Goal: Task Accomplishment & Management: Manage account settings

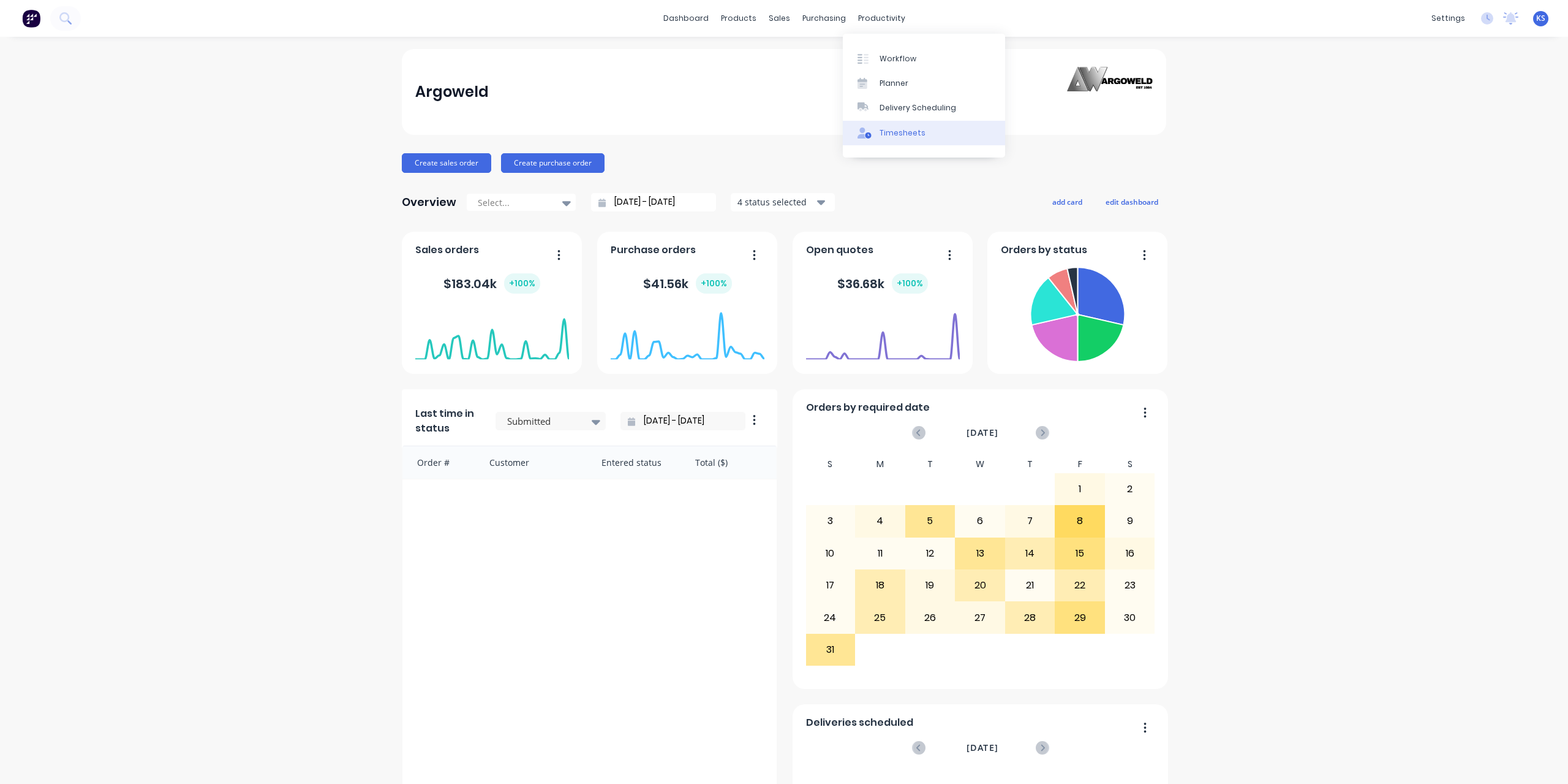
click at [904, 136] on div "Timesheets" at bounding box center [903, 132] width 46 height 11
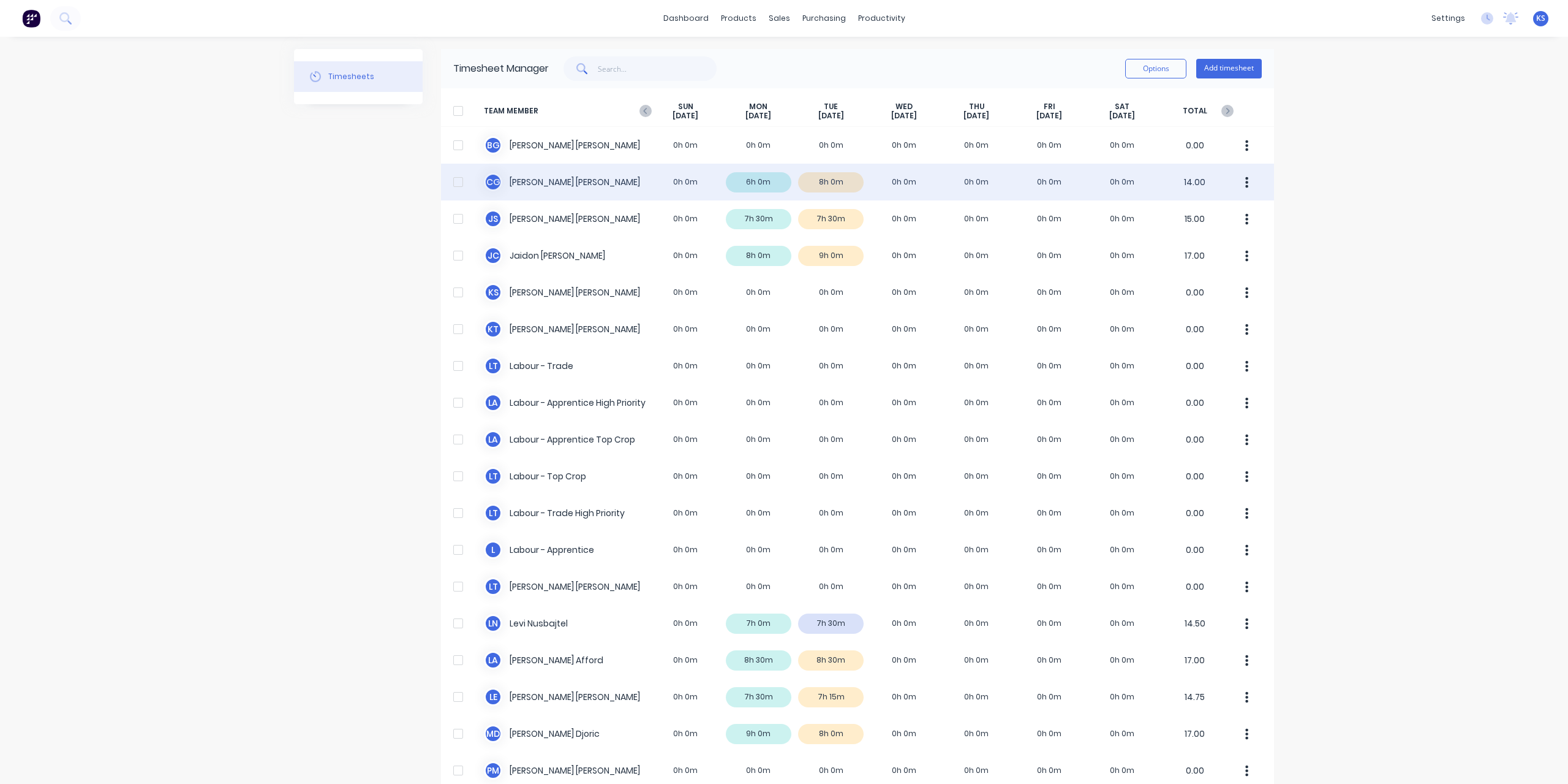
click at [548, 174] on div "C G [PERSON_NAME] 0h 0m 6h 0m 8h 0m 0h 0m 0h 0m 0h 0m 0h 0m 14.00" at bounding box center [857, 182] width 833 height 37
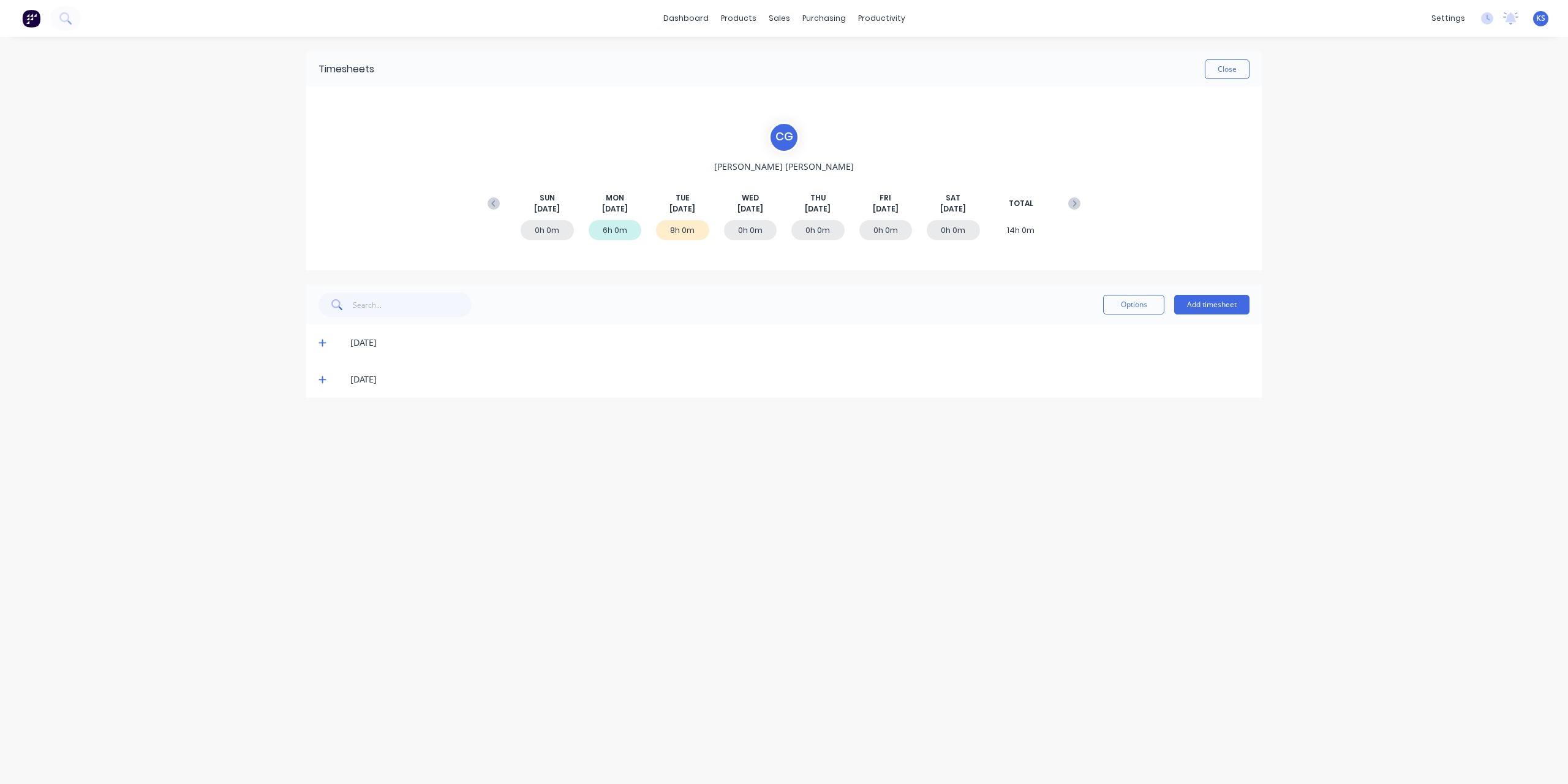
click at [491, 201] on icon at bounding box center [494, 203] width 12 height 12
click at [323, 487] on icon at bounding box center [323, 491] width 8 height 8
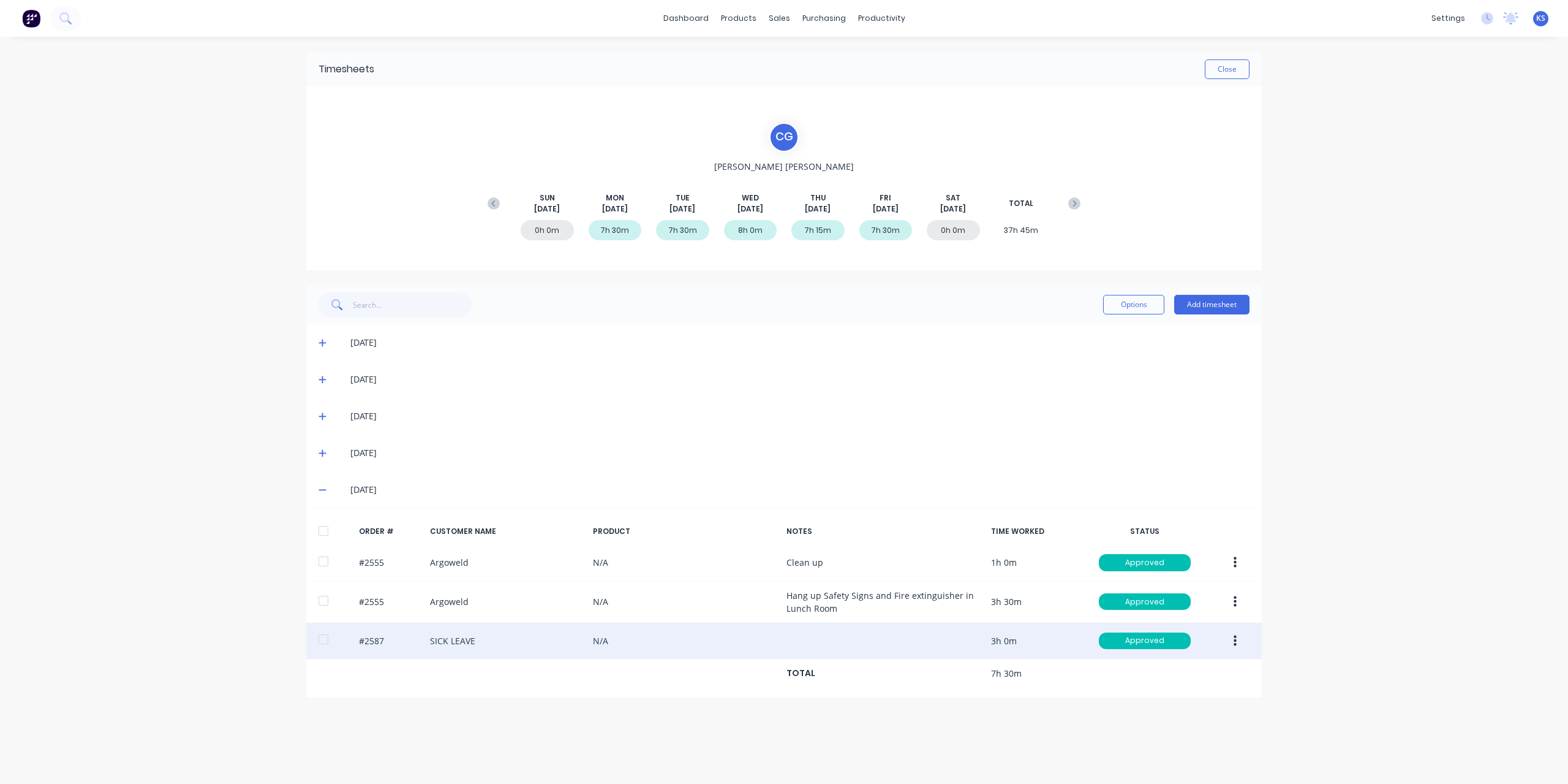
click at [1241, 639] on button "button" at bounding box center [1235, 641] width 29 height 22
click at [1165, 715] on div "Edit" at bounding box center [1191, 722] width 94 height 18
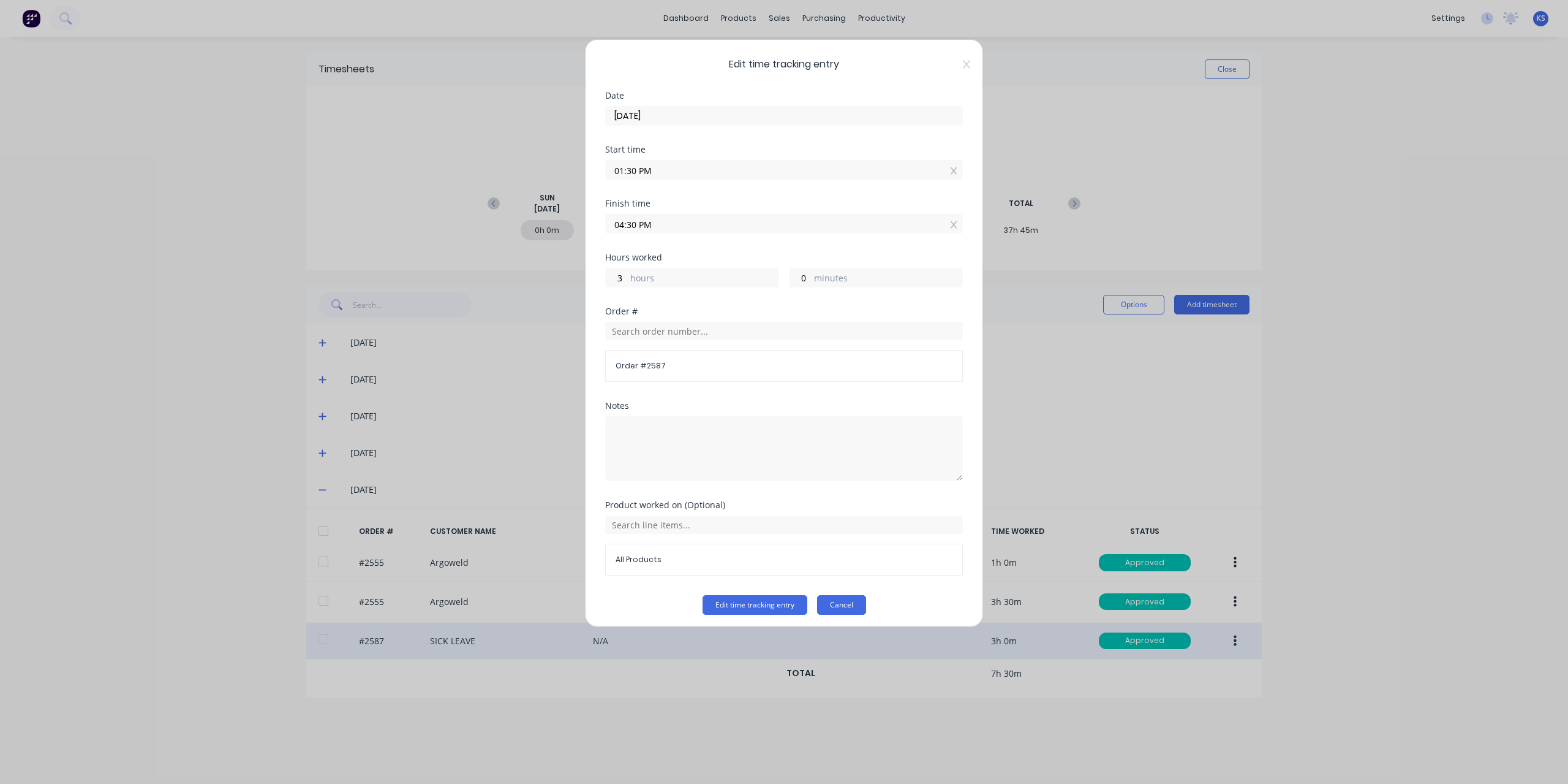
click at [835, 595] on button "Cancel" at bounding box center [842, 605] width 49 height 20
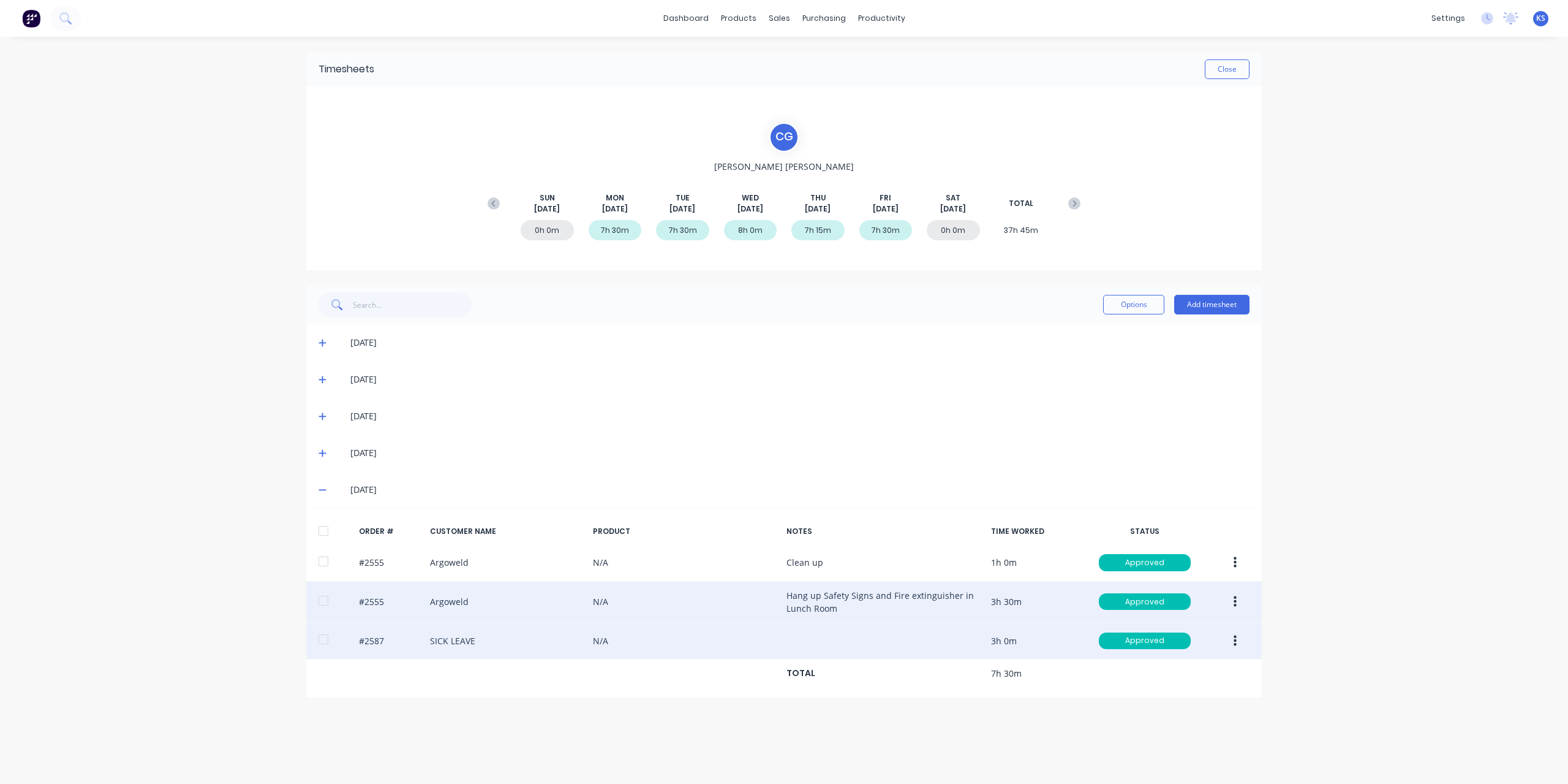
click at [1233, 604] on button "button" at bounding box center [1235, 601] width 29 height 22
click at [1156, 679] on div "Edit" at bounding box center [1191, 683] width 94 height 18
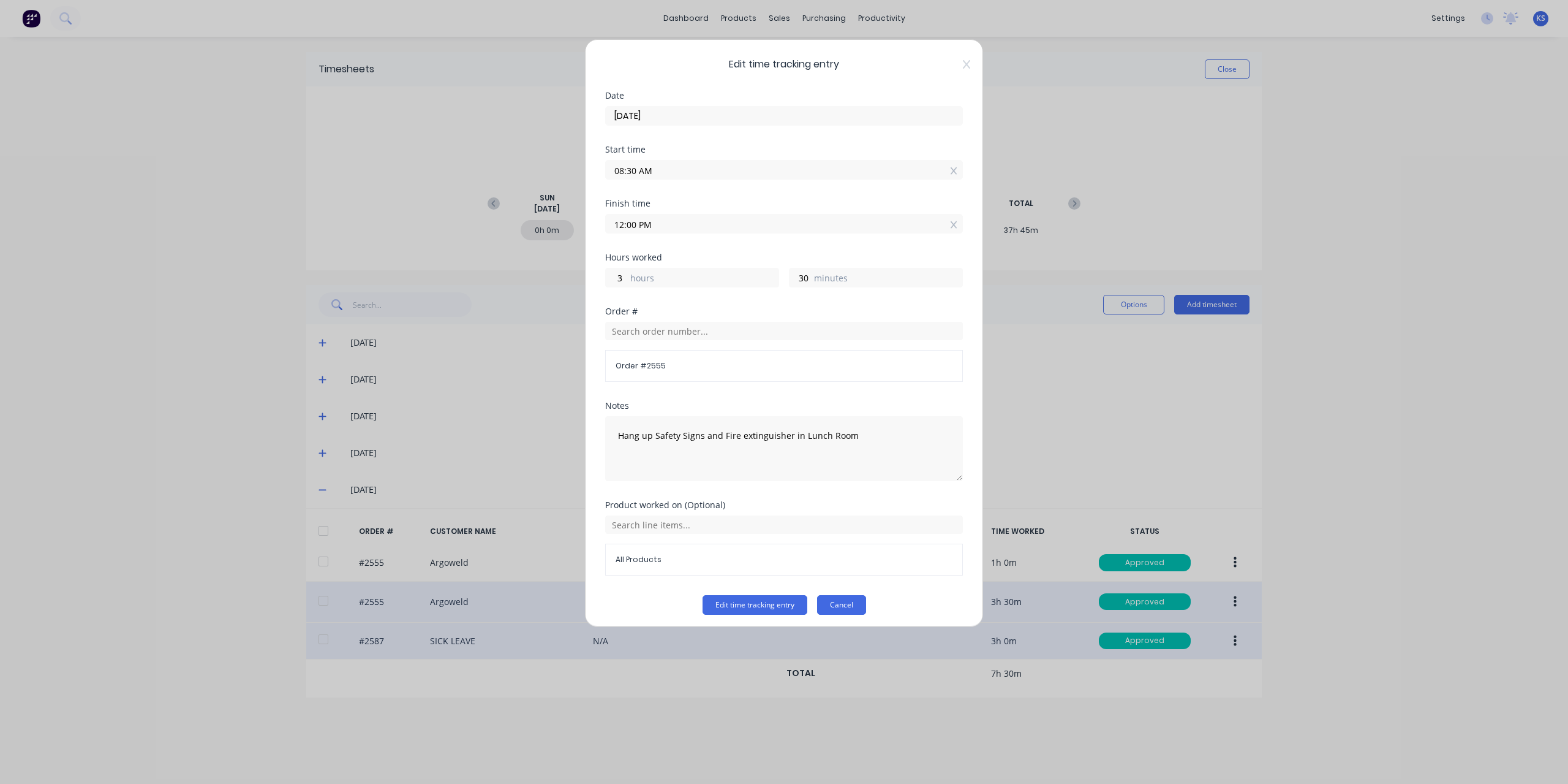
click at [841, 595] on button "Cancel" at bounding box center [842, 605] width 49 height 20
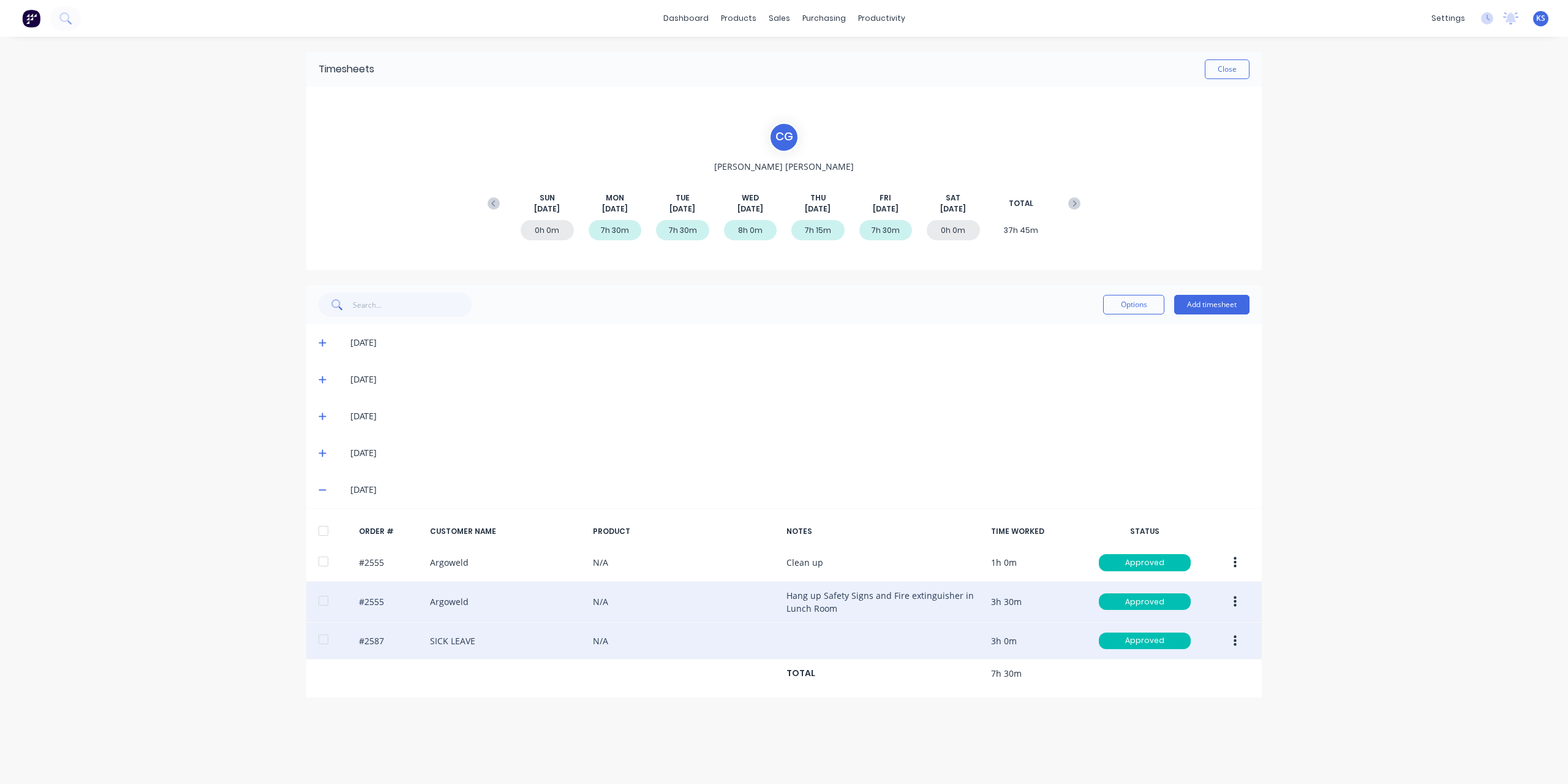
click at [1242, 640] on button "button" at bounding box center [1235, 641] width 29 height 22
click at [1155, 710] on button "Edit" at bounding box center [1191, 722] width 116 height 25
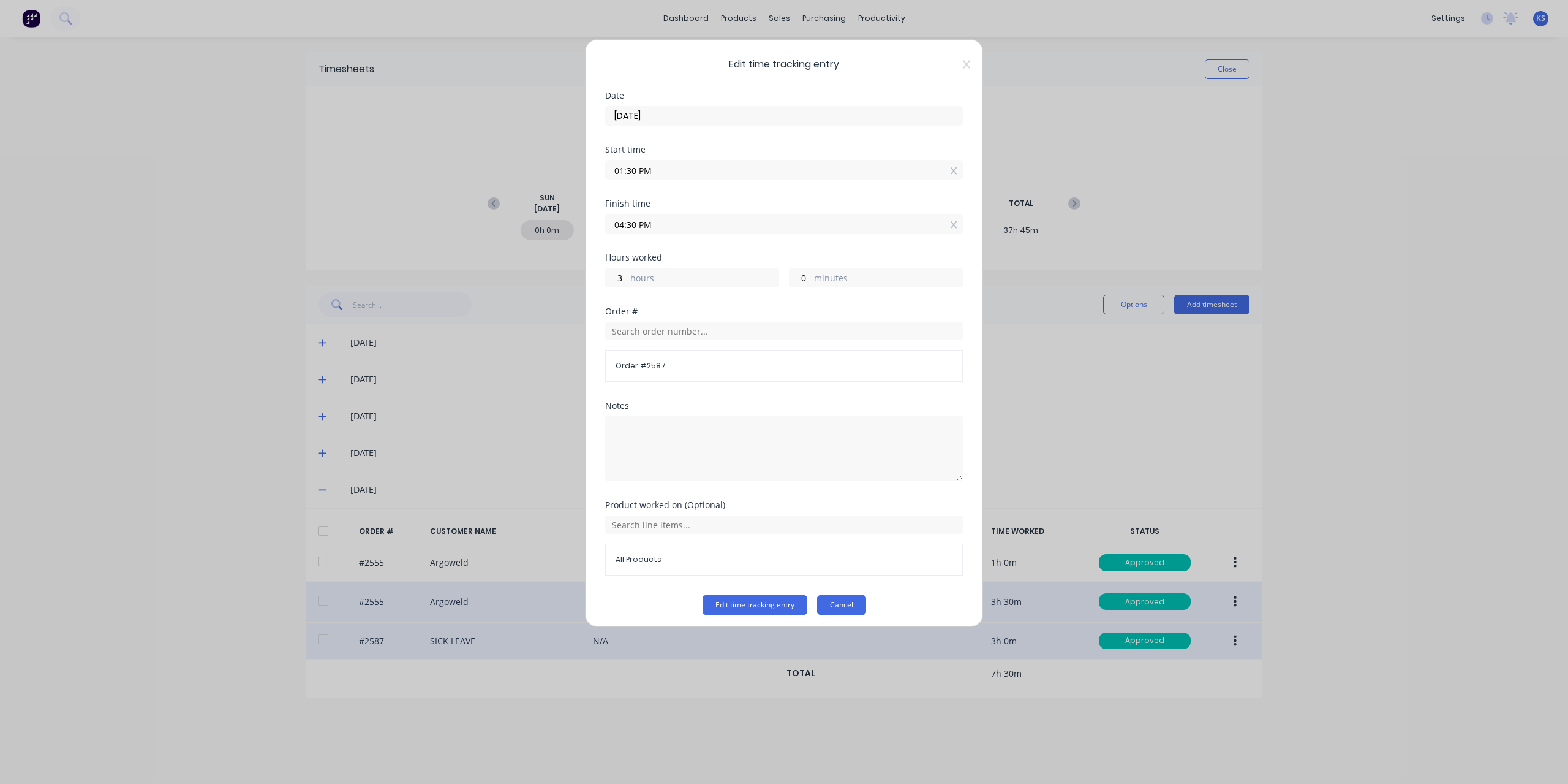
click at [846, 595] on button "Cancel" at bounding box center [842, 605] width 49 height 20
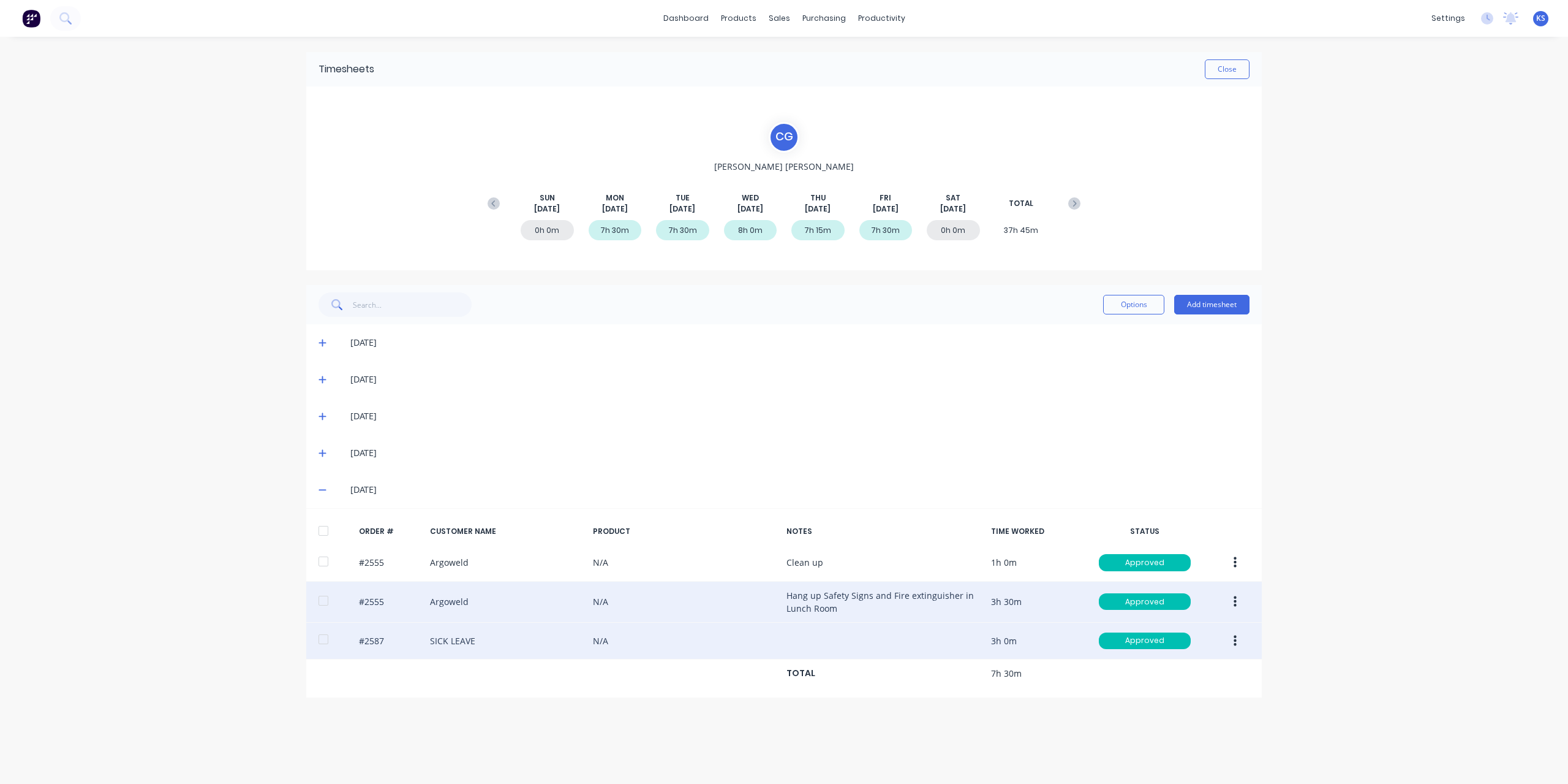
click at [1230, 606] on button "button" at bounding box center [1235, 601] width 29 height 22
click at [1146, 689] on div "Edit" at bounding box center [1191, 683] width 94 height 18
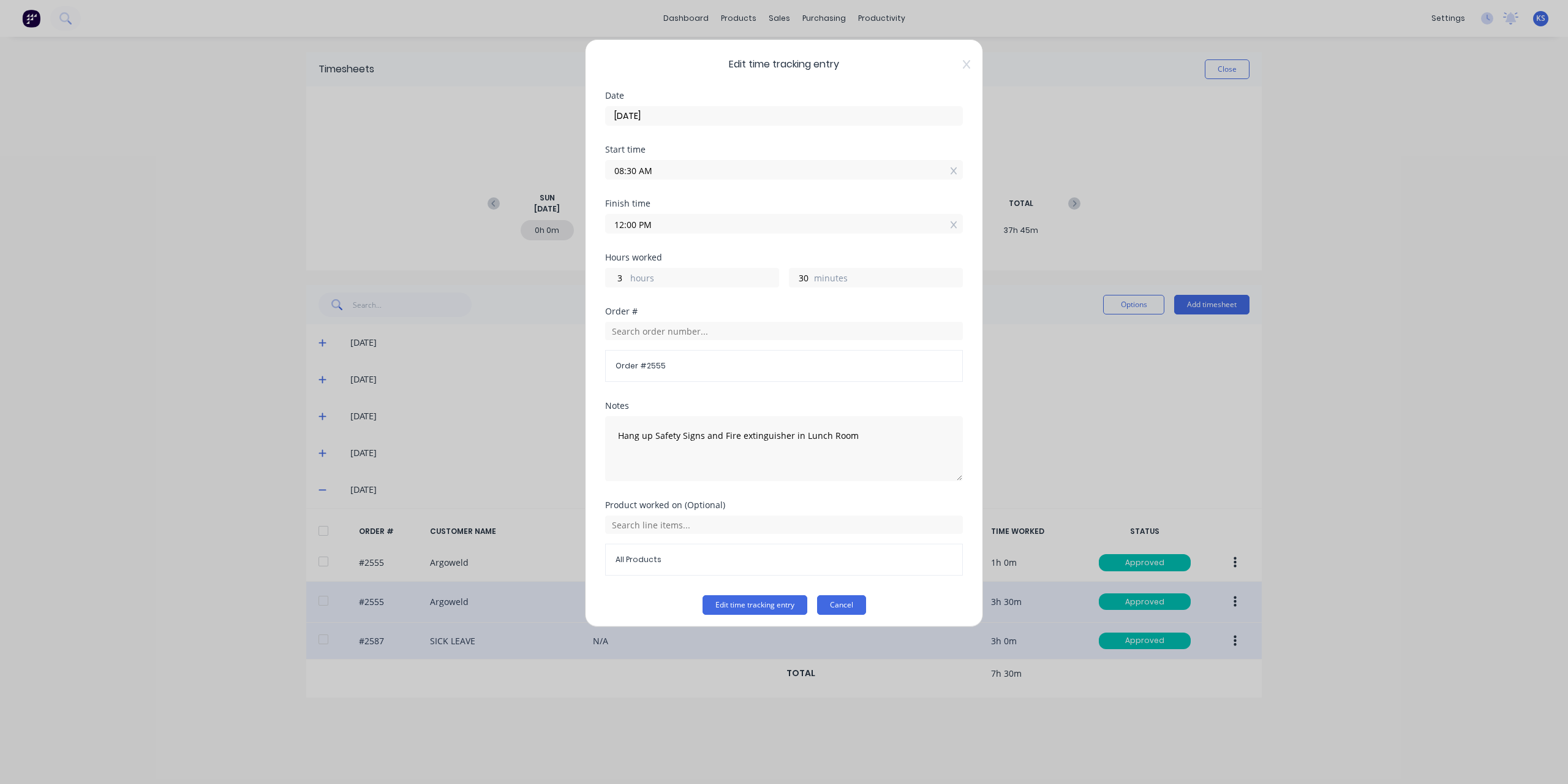
click at [831, 609] on button "Cancel" at bounding box center [842, 605] width 49 height 20
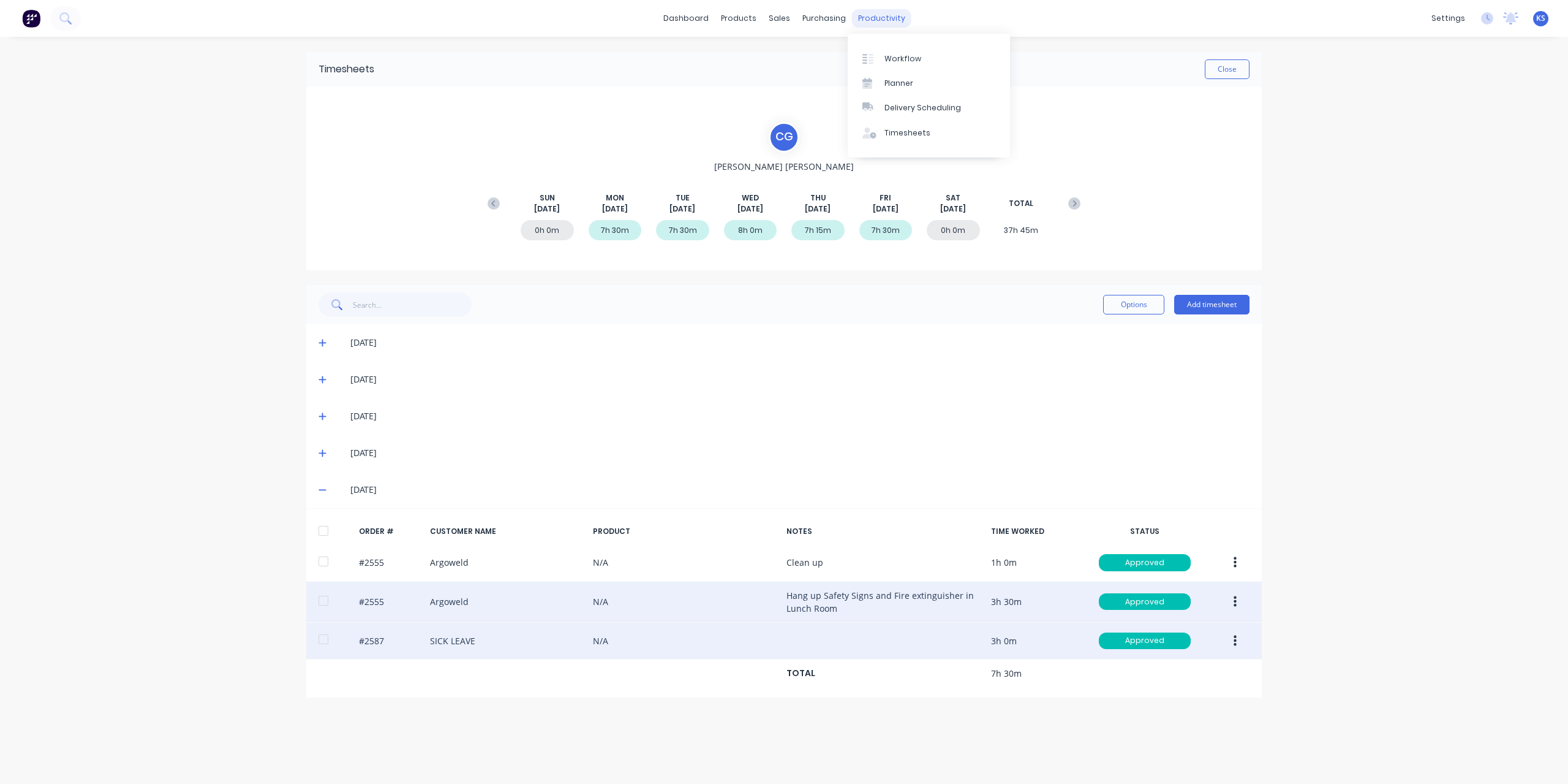
click at [866, 20] on div "productivity" at bounding box center [882, 18] width 59 height 18
click at [906, 136] on div "Timesheets" at bounding box center [908, 132] width 46 height 11
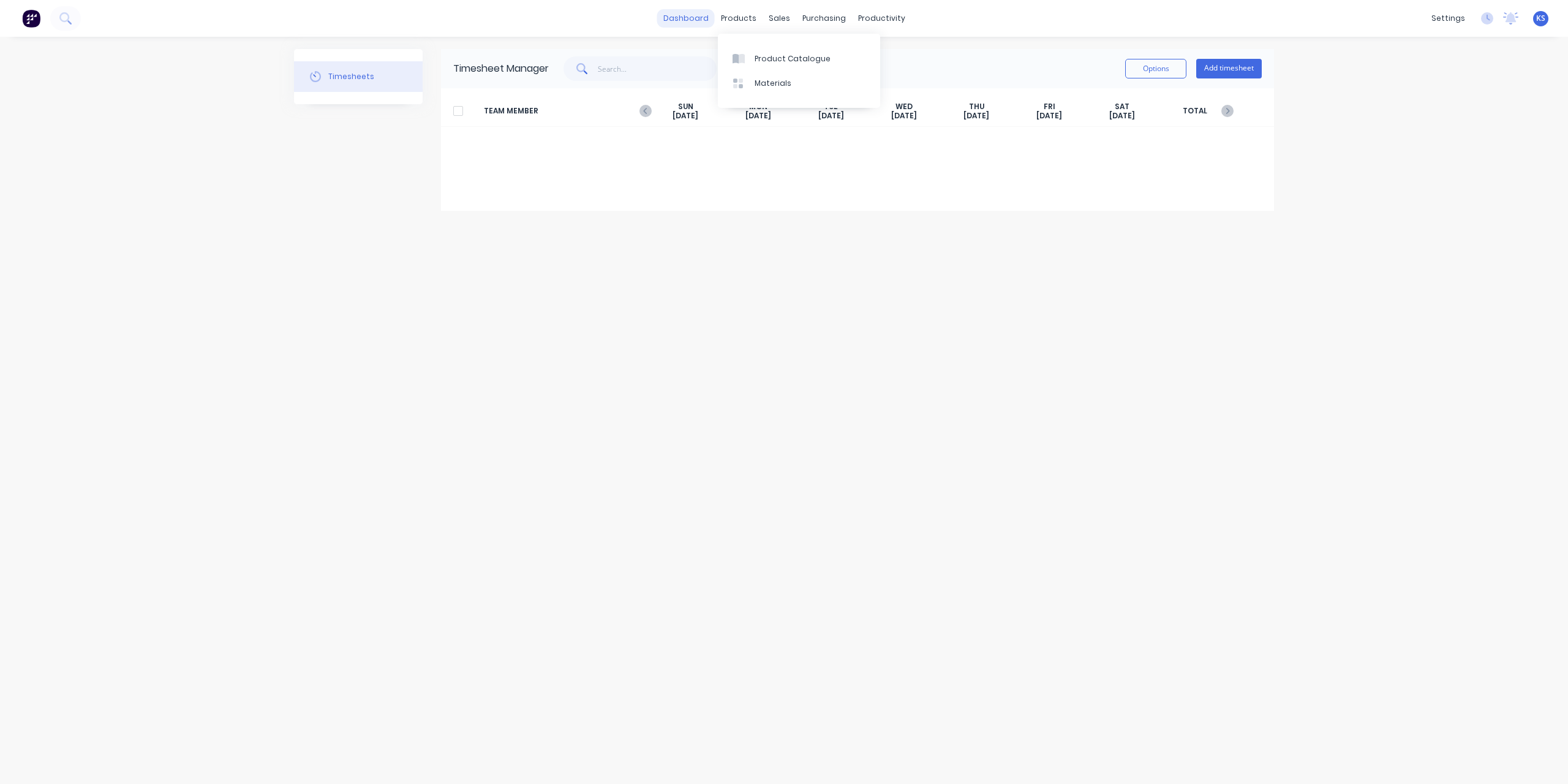
click at [690, 19] on link "dashboard" at bounding box center [686, 18] width 58 height 18
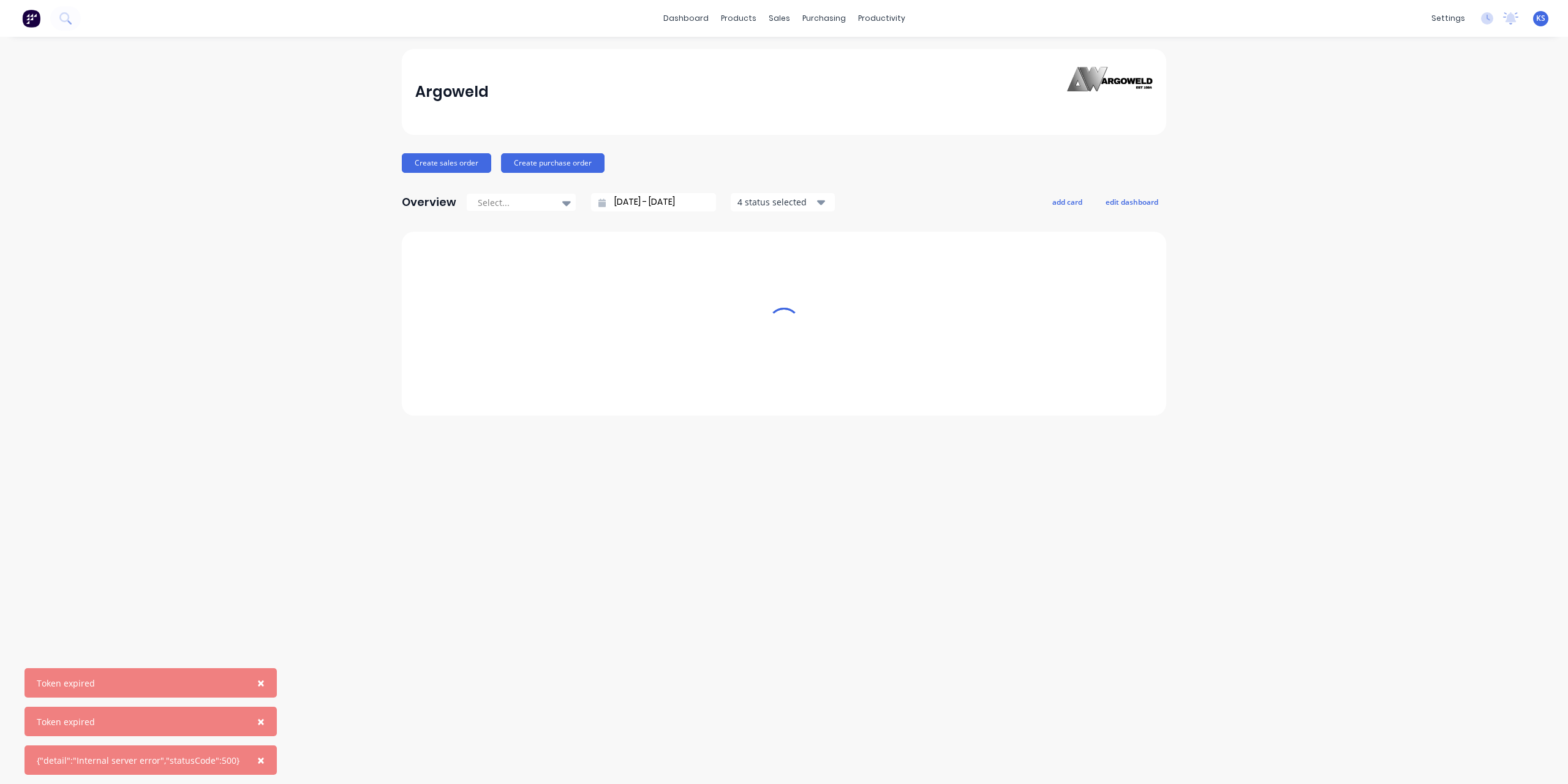
click at [248, 677] on button "×" at bounding box center [261, 683] width 32 height 29
click at [257, 722] on span "×" at bounding box center [261, 721] width 8 height 17
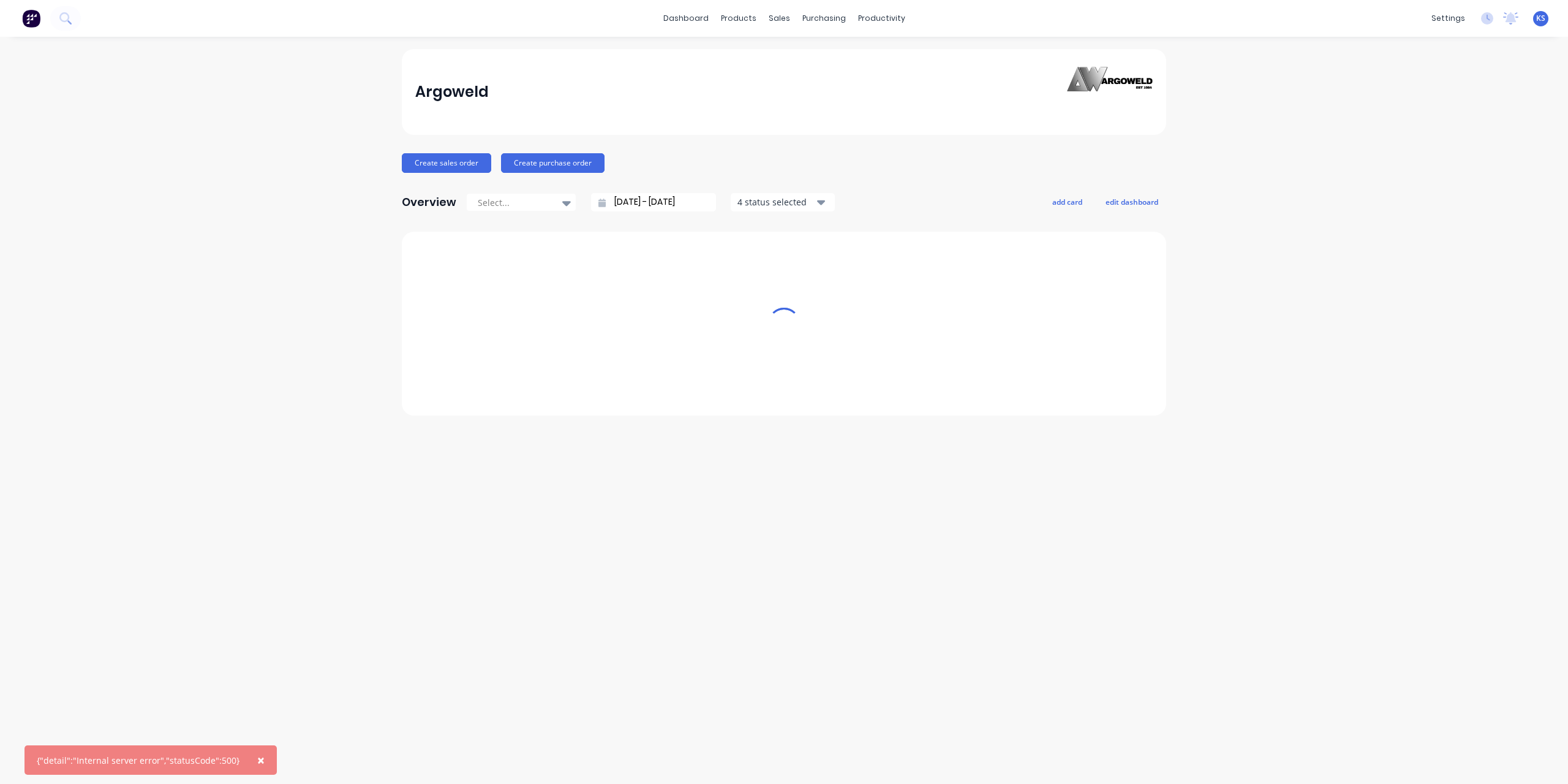
click at [257, 751] on button "×" at bounding box center [261, 760] width 32 height 29
